Goal: Task Accomplishment & Management: Use online tool/utility

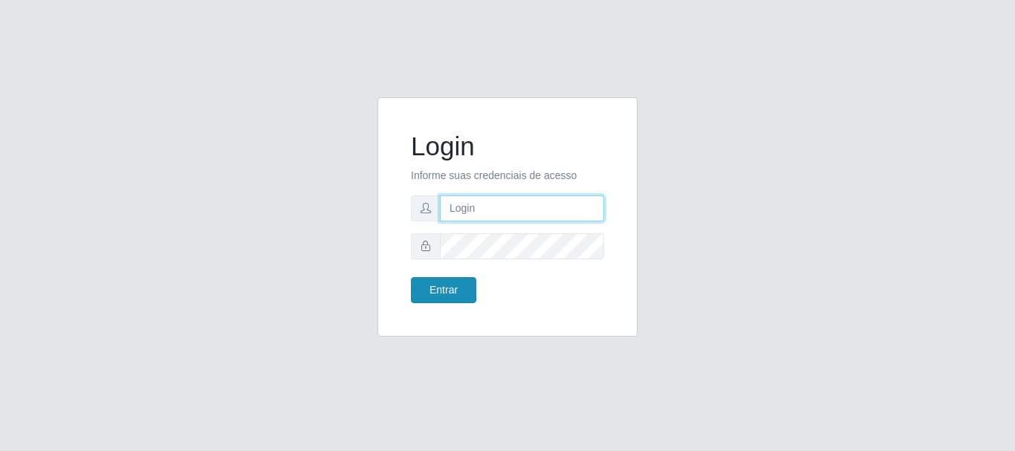
type input "elvis@casatudo"
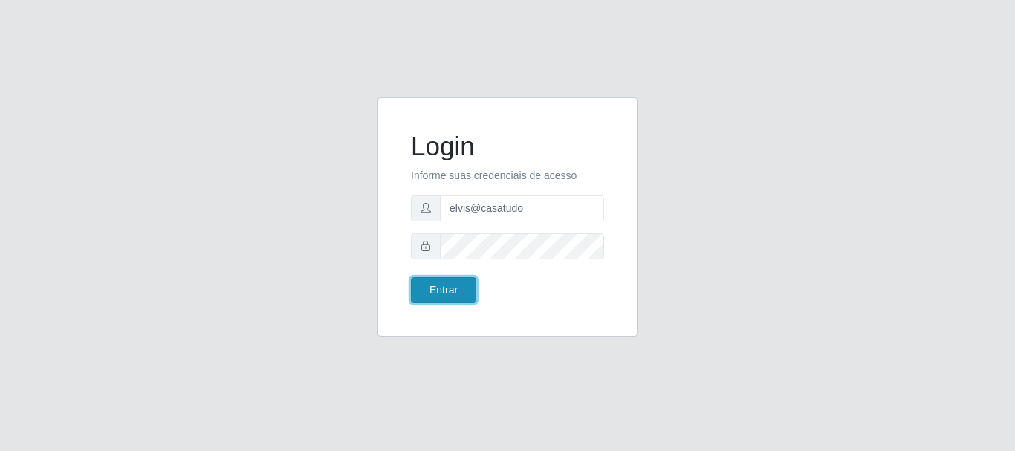
click at [452, 282] on button "Entrar" at bounding box center [443, 290] width 65 height 26
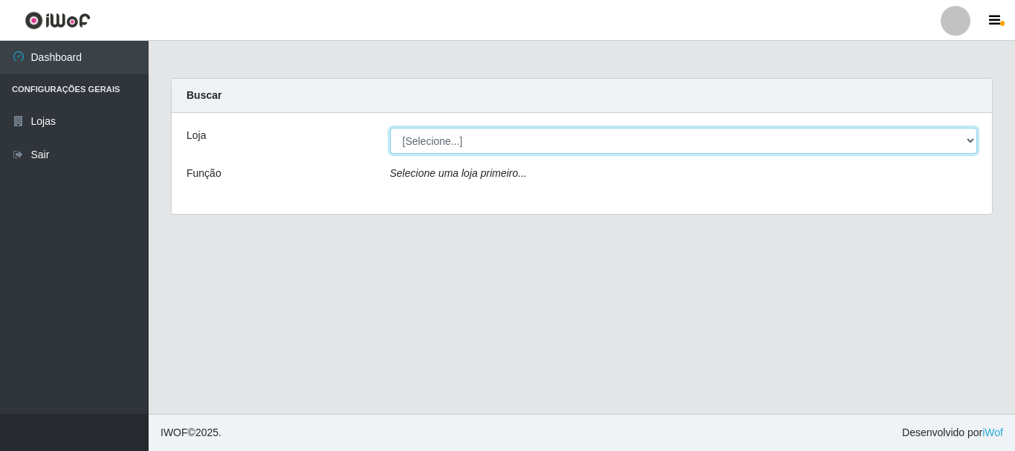
click at [437, 145] on select "[Selecione...] Casatudo BR" at bounding box center [684, 141] width 588 height 26
select select "197"
click at [390, 128] on select "[Selecione...] Casatudo BR" at bounding box center [684, 141] width 588 height 26
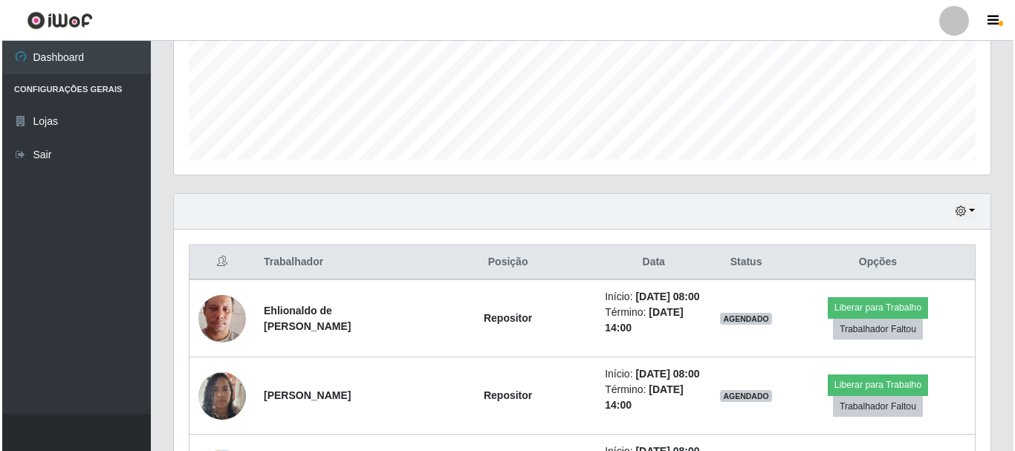
scroll to position [446, 0]
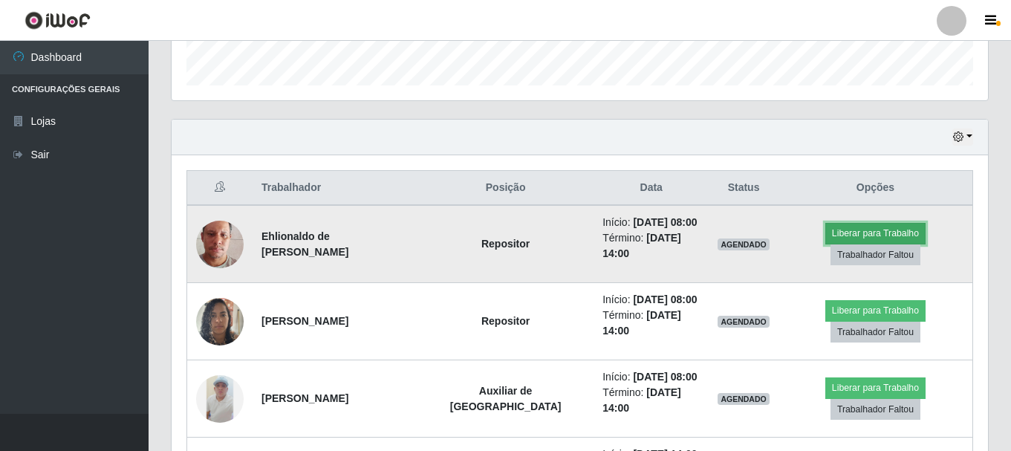
click at [825, 238] on button "Liberar para Trabalho" at bounding box center [875, 233] width 100 height 21
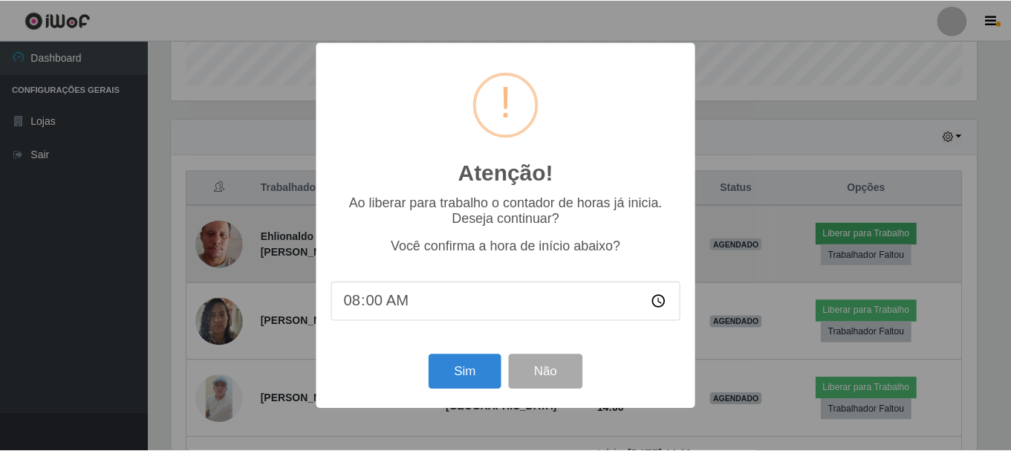
scroll to position [308, 809]
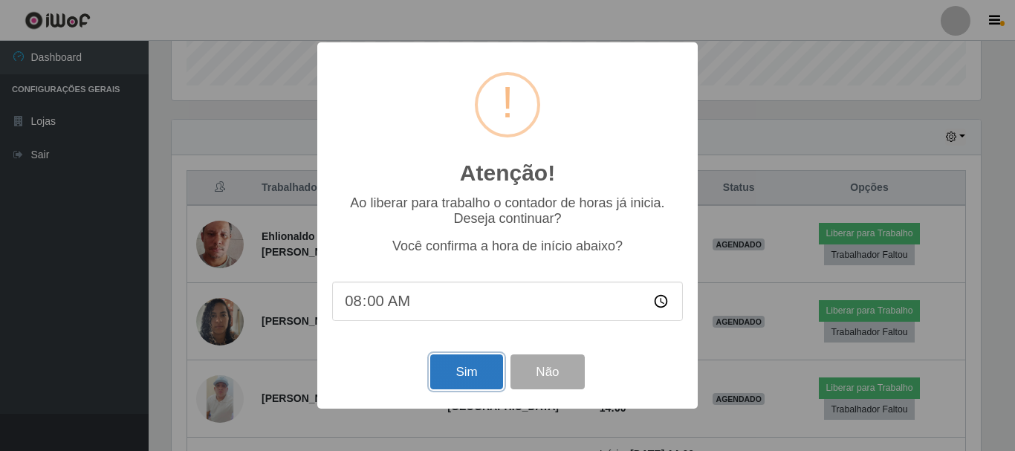
click at [473, 379] on button "Sim" at bounding box center [466, 371] width 72 height 35
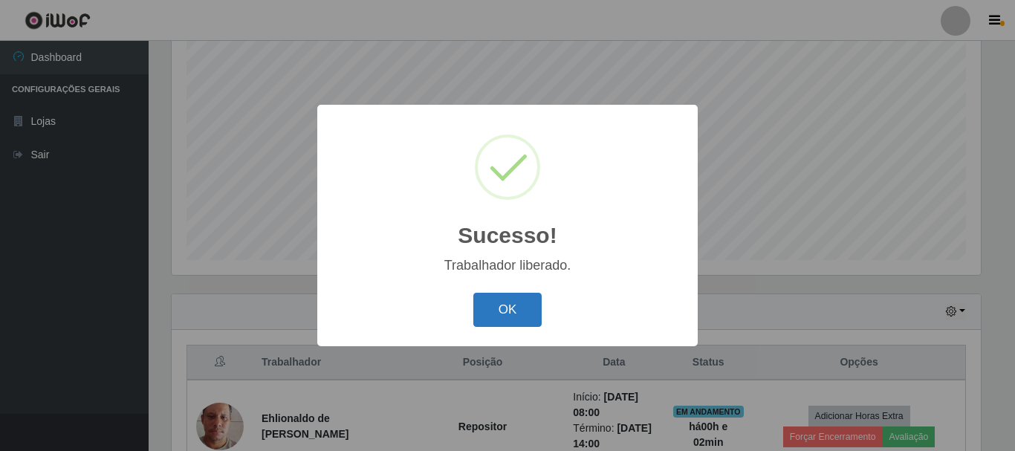
click at [495, 308] on button "OK" at bounding box center [507, 310] width 69 height 35
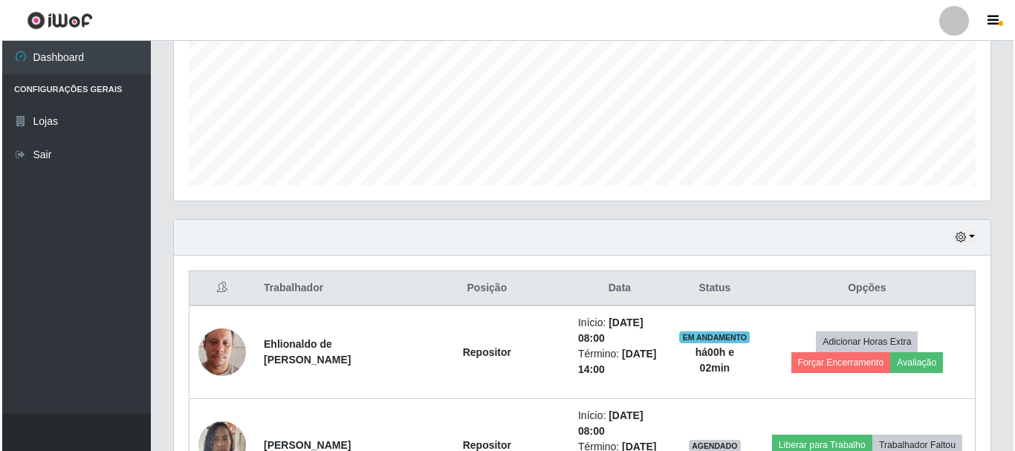
scroll to position [494, 0]
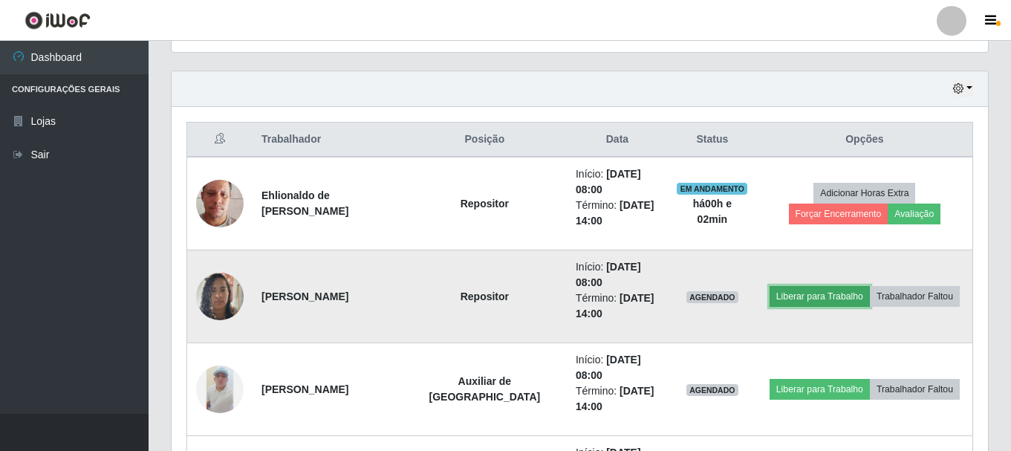
click at [817, 286] on button "Liberar para Trabalho" at bounding box center [820, 296] width 100 height 21
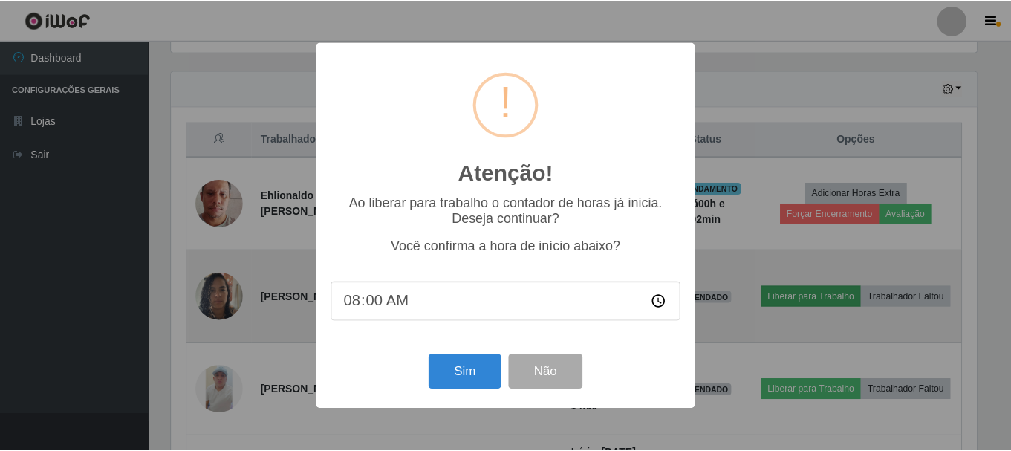
scroll to position [308, 809]
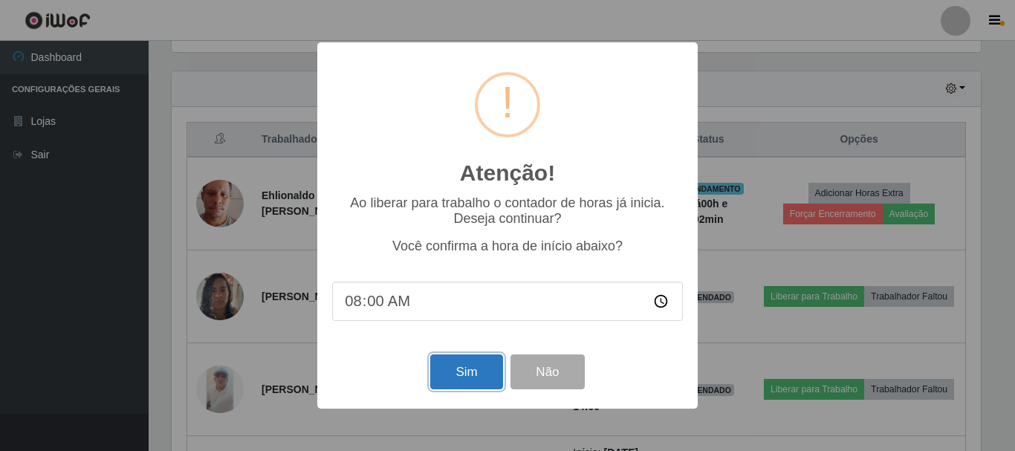
click at [480, 381] on button "Sim" at bounding box center [466, 371] width 72 height 35
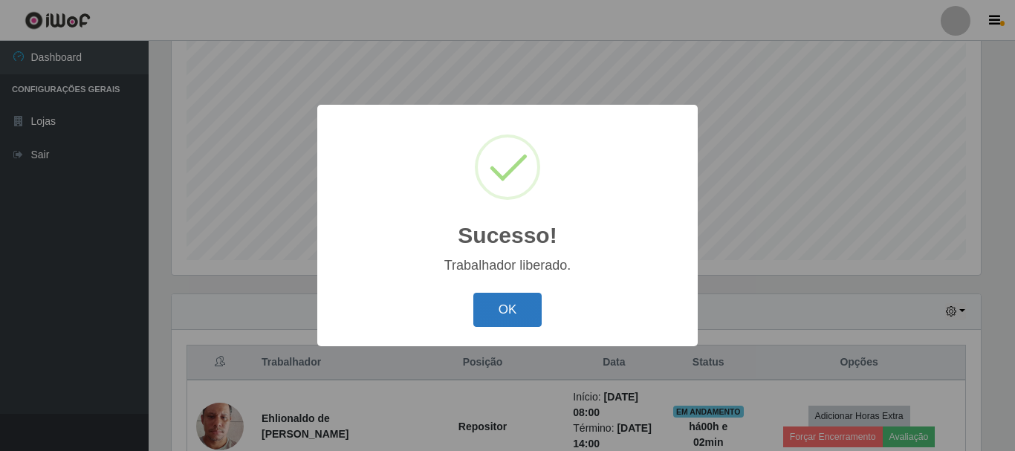
click at [524, 322] on button "OK" at bounding box center [507, 310] width 69 height 35
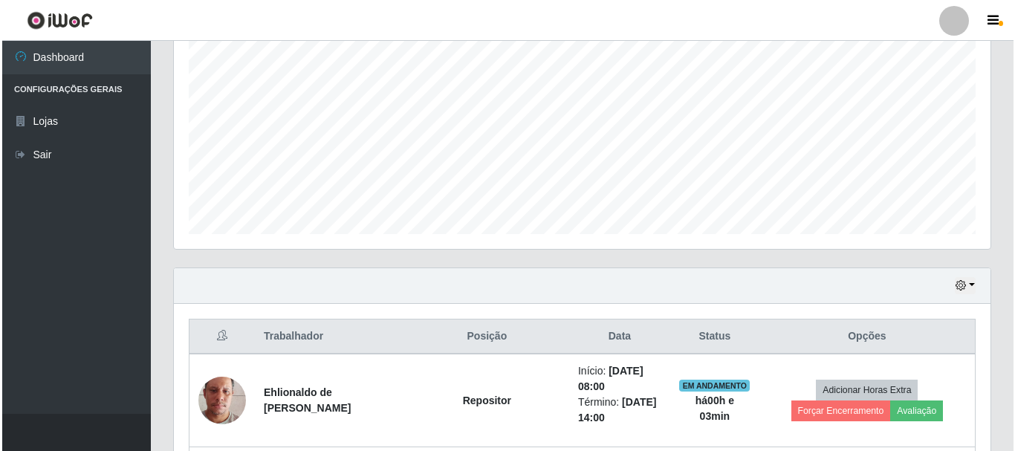
scroll to position [580, 0]
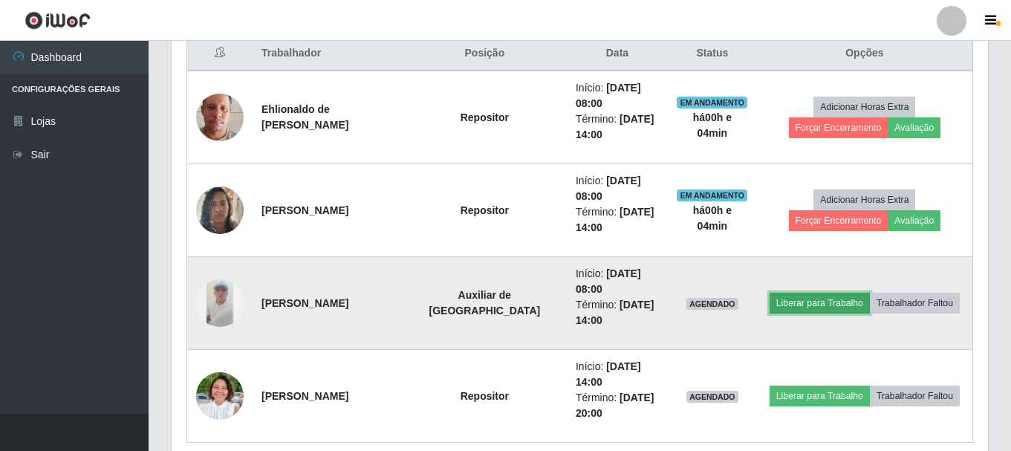
click at [822, 293] on button "Liberar para Trabalho" at bounding box center [820, 303] width 100 height 21
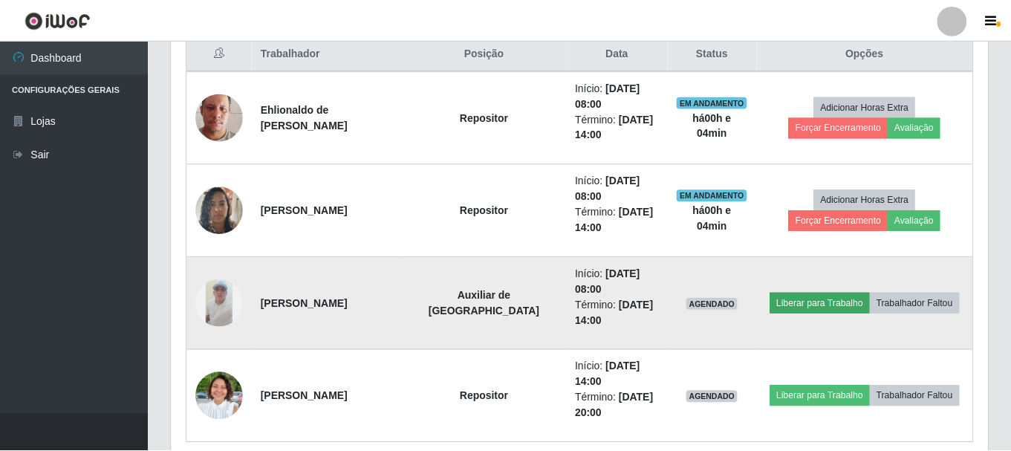
scroll to position [308, 809]
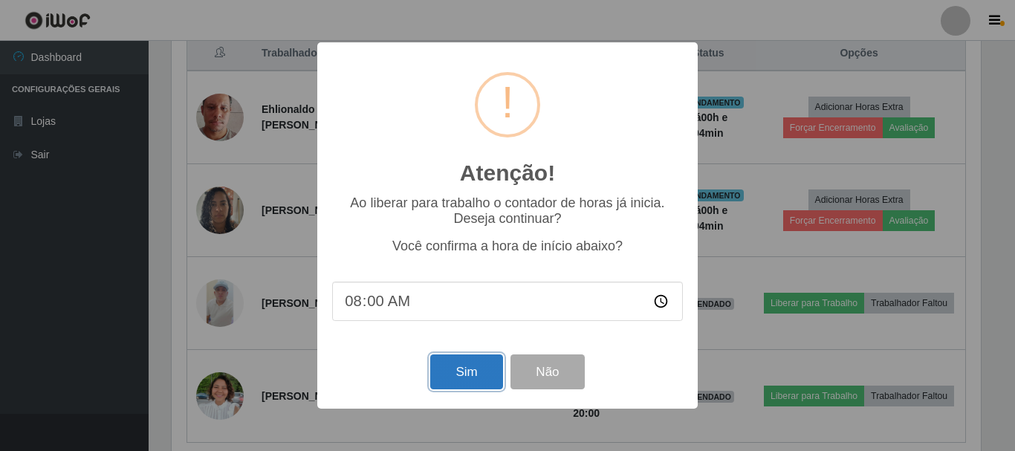
click at [458, 370] on button "Sim" at bounding box center [466, 371] width 72 height 35
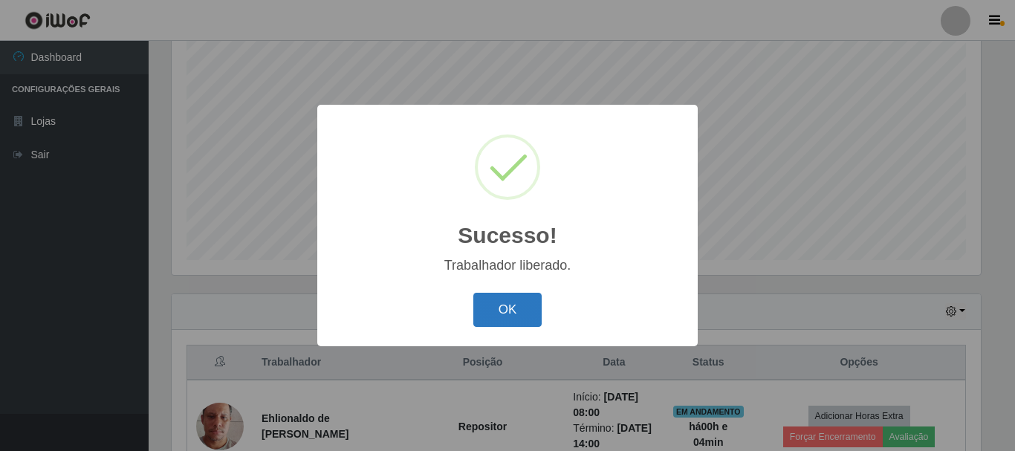
click at [500, 308] on button "OK" at bounding box center [507, 310] width 69 height 35
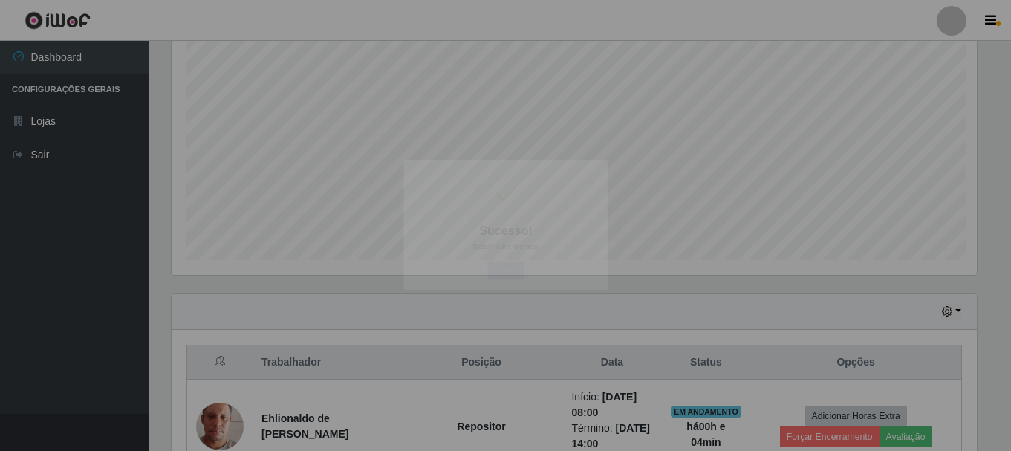
scroll to position [308, 816]
